Goal: Obtain resource: Download file/media

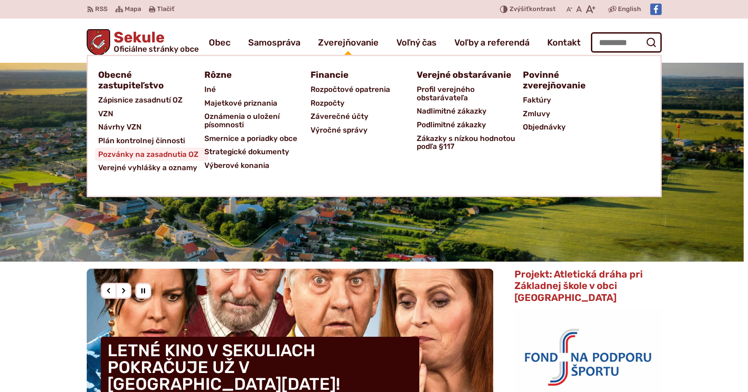
click at [166, 153] on span "Pozvánky na zasadnutia OZ" at bounding box center [149, 155] width 100 height 14
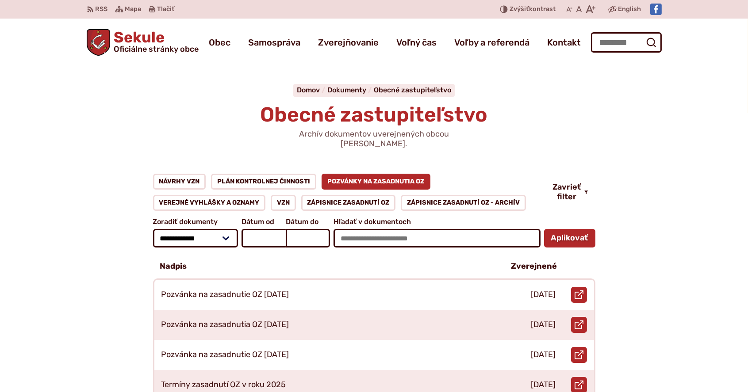
click at [128, 37] on span "Sekule Oficiálne stránky obce" at bounding box center [154, 41] width 88 height 23
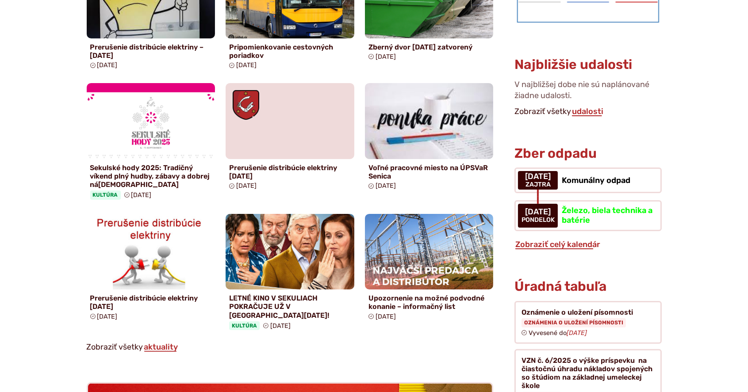
scroll to position [590, 0]
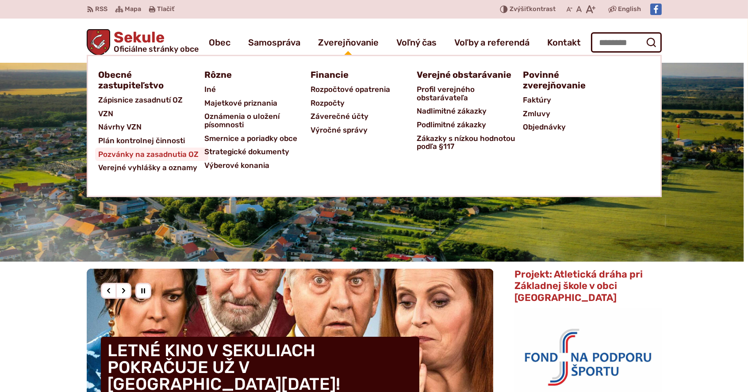
click at [169, 154] on span "Pozvánky na zasadnutia OZ" at bounding box center [149, 155] width 100 height 14
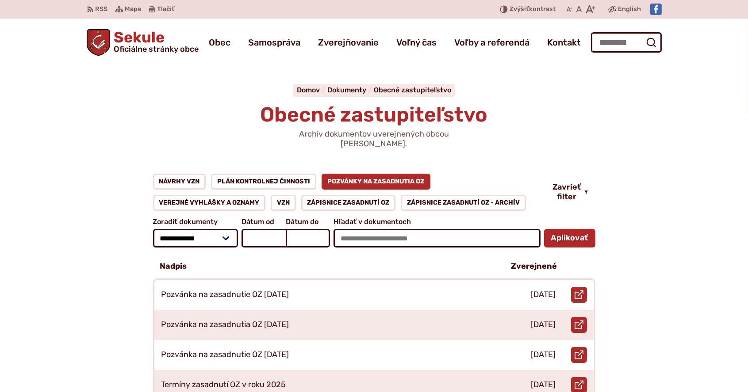
click at [133, 42] on span "Sekule Oficiálne stránky obce" at bounding box center [154, 41] width 88 height 23
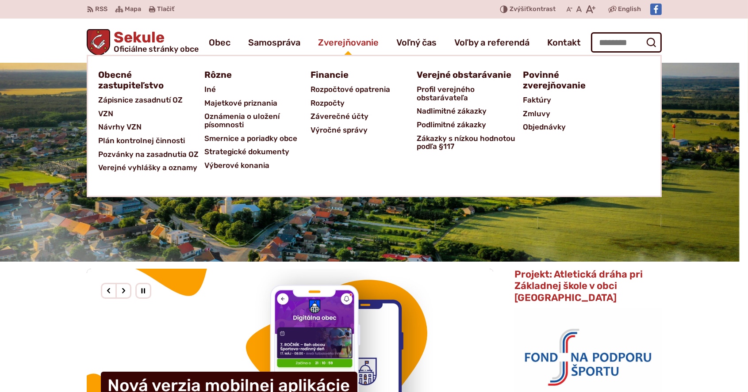
click at [351, 42] on span "Zverejňovanie" at bounding box center [348, 42] width 61 height 25
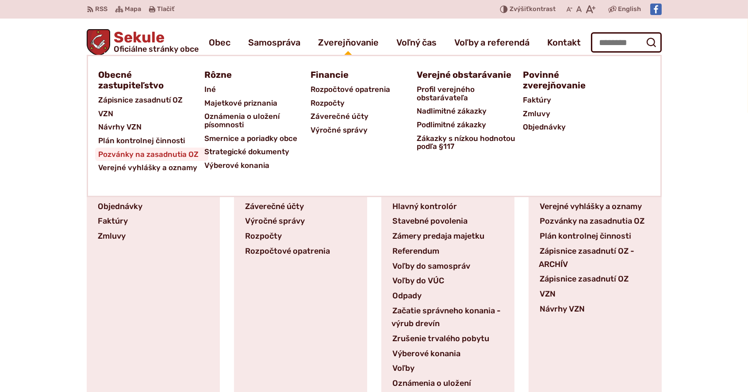
click at [164, 150] on span "Pozvánky na zasadnutia OZ" at bounding box center [149, 155] width 100 height 14
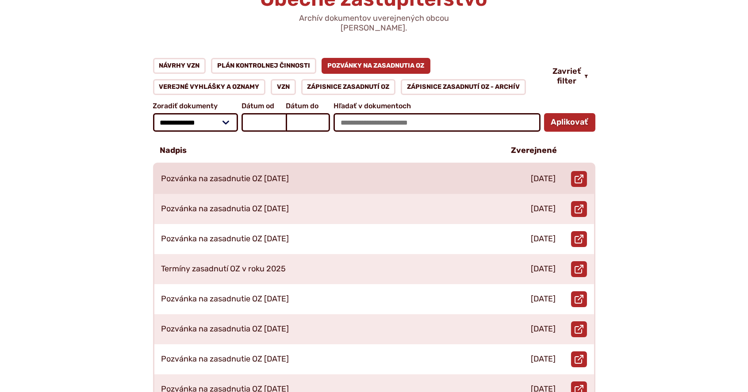
scroll to position [118, 0]
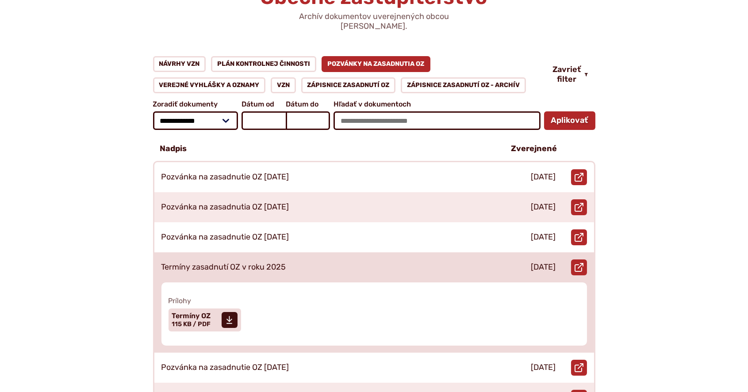
click at [414, 253] on div "Termíny zasadnutí OZ v roku 2025" at bounding box center [325, 268] width 342 height 30
click at [199, 321] on span "Veľkosť a typ súboru 115 KB / PDF" at bounding box center [191, 325] width 39 height 8
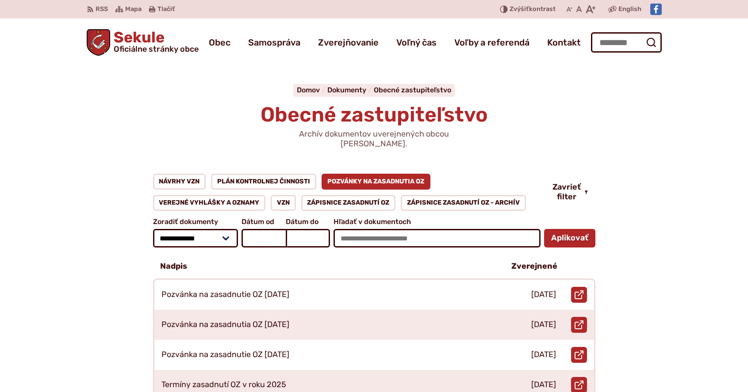
scroll to position [118, 0]
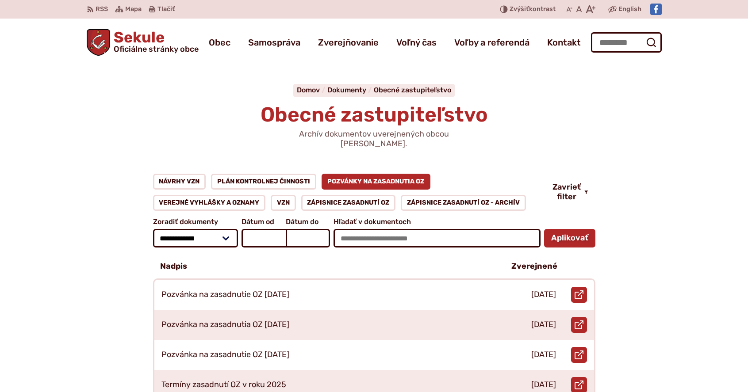
scroll to position [118, 0]
